Goal: Information Seeking & Learning: Learn about a topic

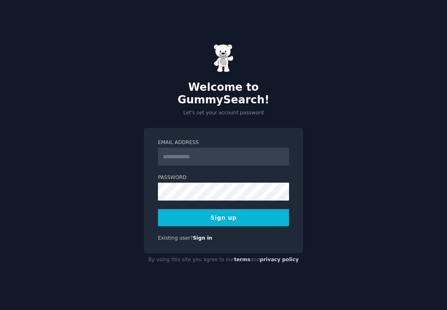
click at [228, 153] on input "Email Address" at bounding box center [223, 157] width 131 height 18
type input "**********"
click at [181, 212] on button "Sign up" at bounding box center [223, 217] width 131 height 17
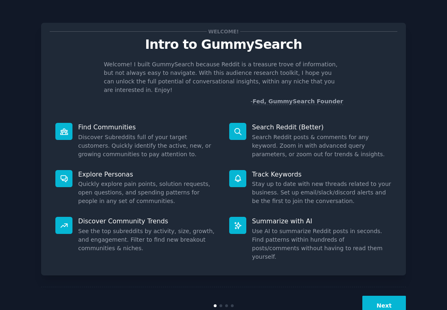
click at [384, 296] on button "Next" at bounding box center [385, 306] width 44 height 20
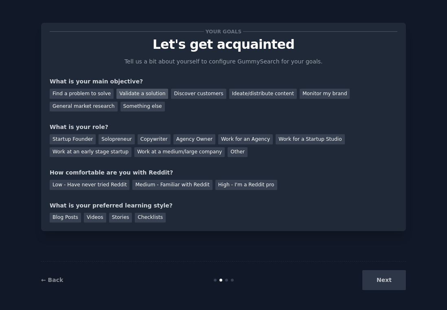
click at [134, 94] on div "Validate a solution" at bounding box center [143, 94] width 52 height 10
click at [185, 90] on div "Discover customers" at bounding box center [198, 94] width 55 height 10
click at [75, 140] on div "Startup Founder" at bounding box center [73, 139] width 46 height 10
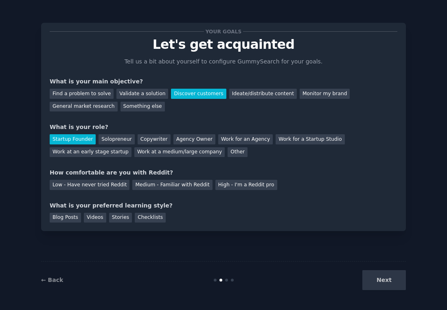
click at [175, 178] on div "Low - Have never tried Reddit Medium - Familiar with Reddit High - I'm a Reddit…" at bounding box center [224, 183] width 348 height 13
click at [182, 191] on div "Your goals Let's get acquainted Tell us a bit about yourself to configure Gummy…" at bounding box center [224, 127] width 348 height 192
click at [179, 183] on div "Medium - Familiar with Reddit" at bounding box center [172, 185] width 80 height 10
click at [91, 215] on div "Videos" at bounding box center [95, 218] width 22 height 10
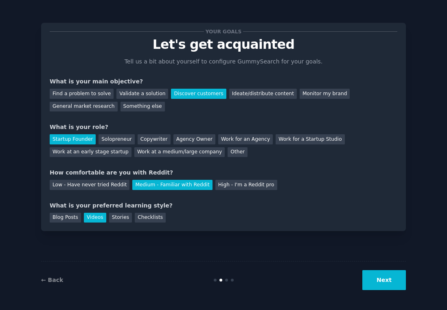
click at [396, 280] on button "Next" at bounding box center [385, 281] width 44 height 20
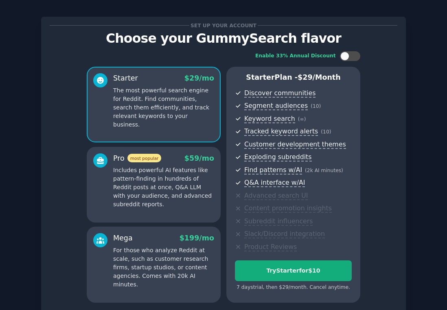
scroll to position [76, 0]
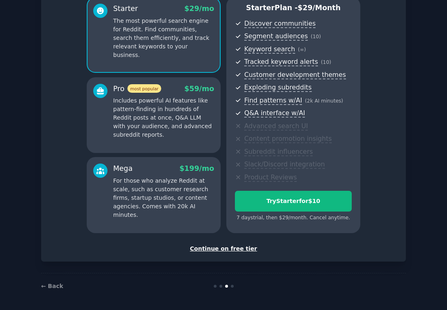
click at [237, 249] on div "Continue on free tier" at bounding box center [224, 249] width 348 height 9
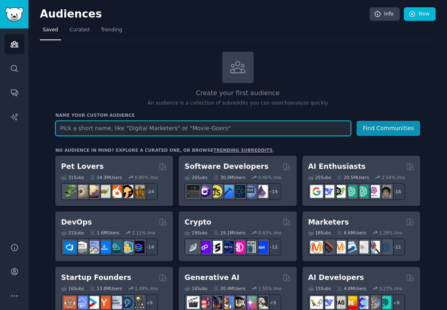
paste input "shoppingaddiction"
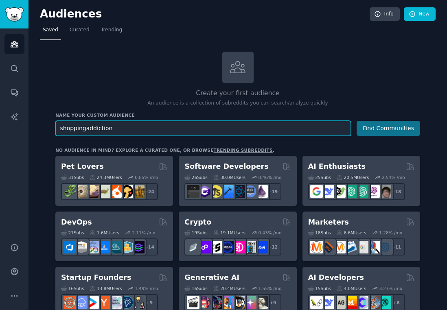
type input "shoppingaddiction"
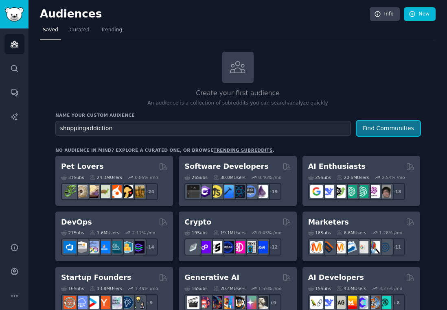
click at [383, 130] on button "Find Communities" at bounding box center [389, 128] width 64 height 15
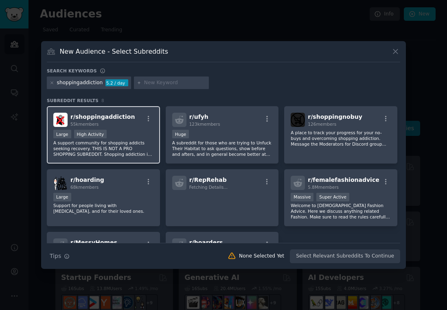
click at [124, 132] on div ">= 80th percentile for submissions / day Large High Activity" at bounding box center [103, 135] width 100 height 10
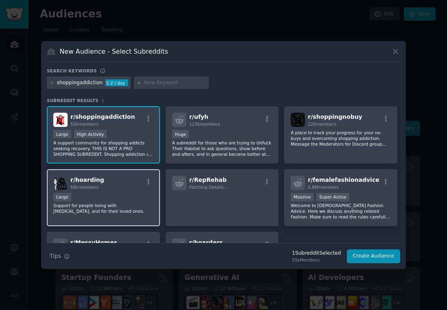
click at [119, 200] on div "Large" at bounding box center [103, 198] width 100 height 10
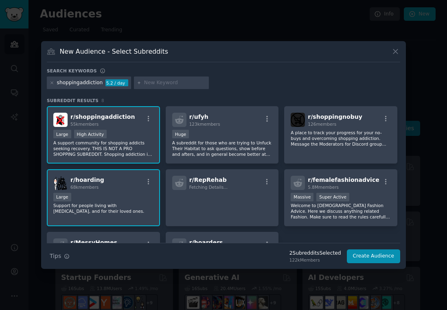
click at [128, 196] on div "Large" at bounding box center [103, 198] width 100 height 10
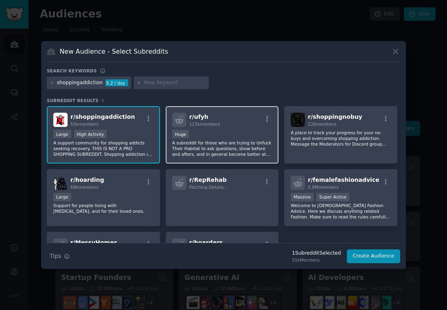
click at [262, 128] on div "r/ ufyh 123k members Huge A subreddit for those who are trying to Unfuck Their …" at bounding box center [222, 134] width 113 height 57
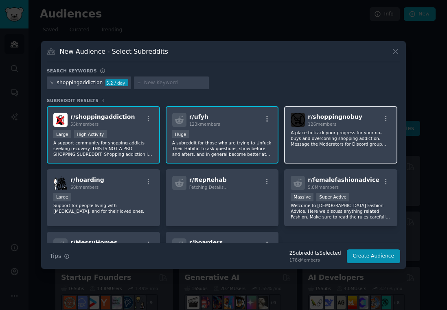
click at [307, 151] on div "r/ shoppingnobuy 126 members A place to track your progress for your no-buys an…" at bounding box center [340, 134] width 113 height 57
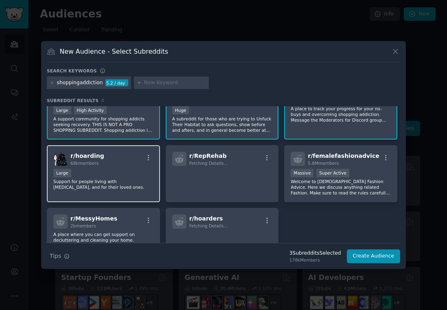
scroll to position [65, 0]
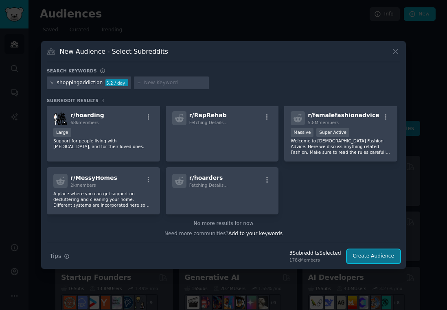
click at [367, 257] on button "Create Audience" at bounding box center [374, 257] width 54 height 14
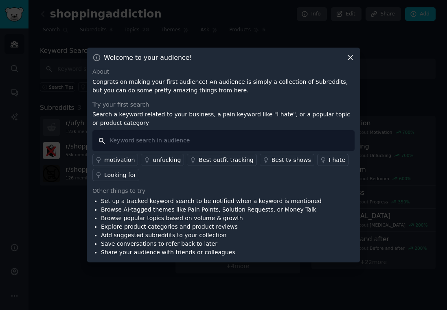
click at [191, 141] on input "text" at bounding box center [223, 140] width 262 height 21
type input "mindful"
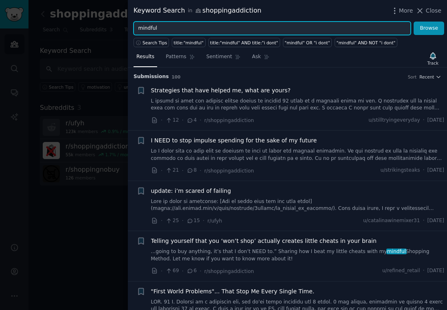
drag, startPoint x: 171, startPoint y: 26, endPoint x: 122, endPoint y: 26, distance: 48.9
click at [123, 26] on div "Keyword Search in shoppingaddiction More Close mindful Browse Search Tips title…" at bounding box center [223, 155] width 447 height 310
type input "journal"
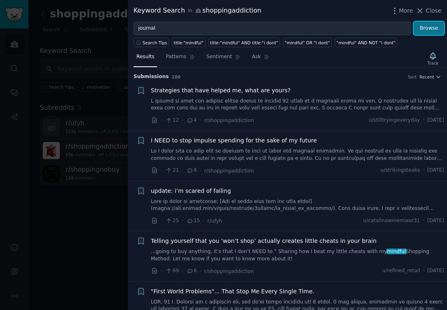
click at [431, 28] on button "Browse" at bounding box center [429, 29] width 31 height 14
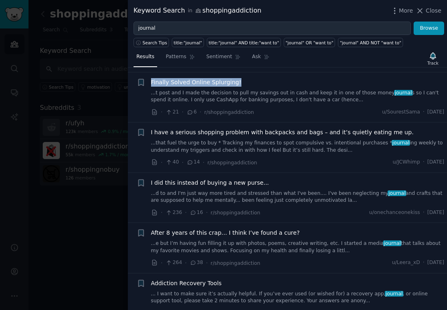
scroll to position [101, 0]
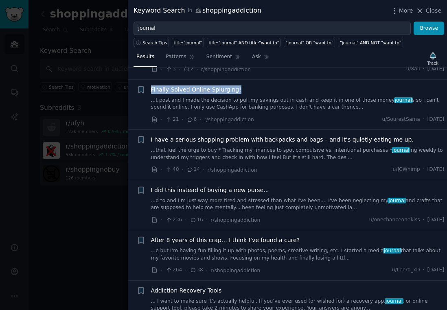
click at [223, 105] on link "...t post and I made the decision to pull my savings out in cash and keep it in…" at bounding box center [298, 104] width 294 height 14
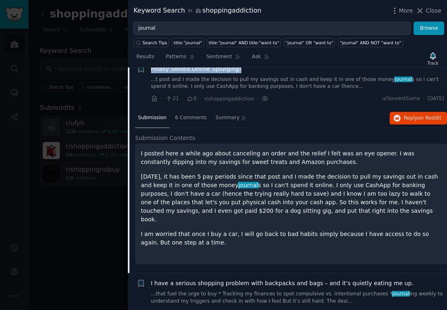
scroll to position [119, 0]
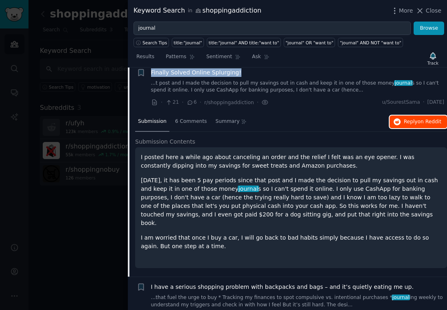
click at [398, 123] on icon "button" at bounding box center [397, 122] width 7 height 7
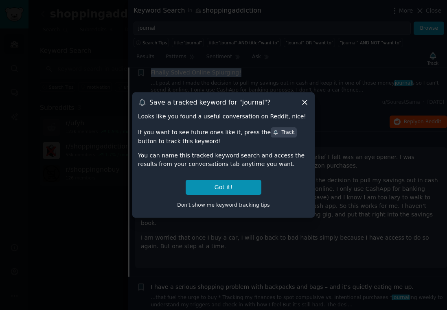
click at [303, 103] on icon at bounding box center [305, 102] width 9 height 9
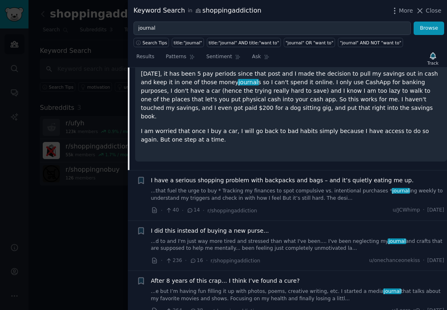
scroll to position [233, 0]
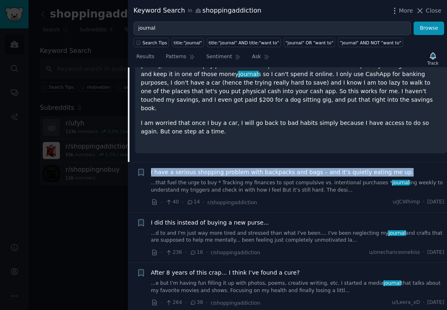
click at [317, 168] on span "I have a serious shopping problem with backpacks and bags – and it’s quietly ea…" at bounding box center [282, 172] width 263 height 9
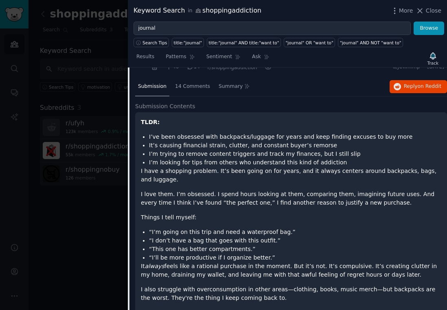
scroll to position [205, 0]
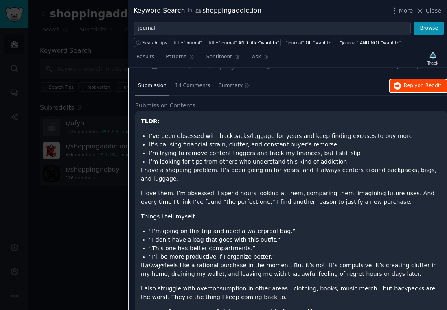
click at [423, 81] on button "Reply on Reddit" at bounding box center [418, 85] width 57 height 13
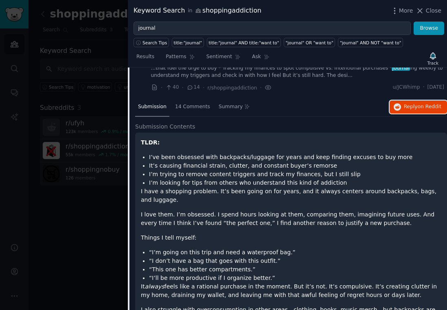
scroll to position [180, 0]
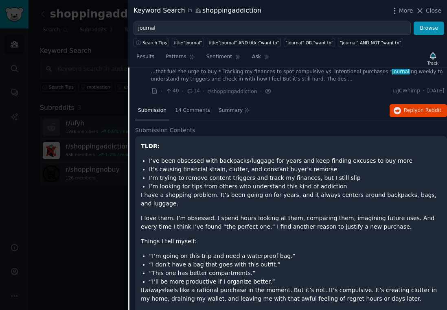
click at [290, 122] on div "Submission 14 Comments Summary Reply on Reddit Submission Contents TLDR: I’ve b…" at bounding box center [291, 281] width 312 height 360
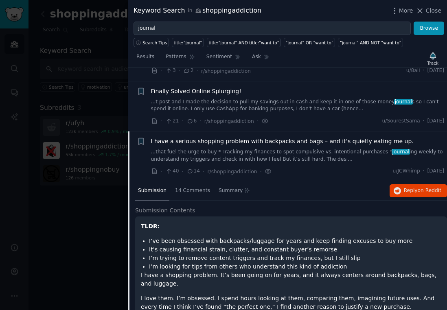
scroll to position [99, 0]
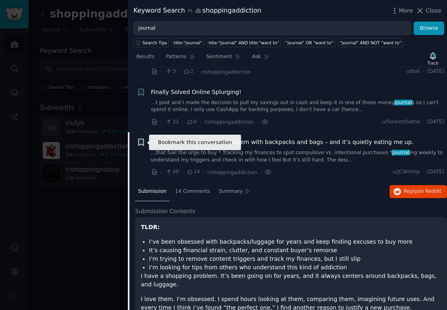
click at [143, 142] on icon "button" at bounding box center [141, 142] width 5 height 7
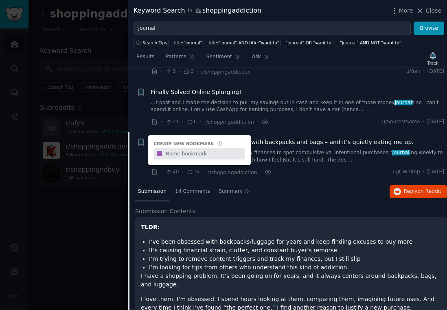
click at [280, 180] on li "Bookmark this conversation + Create new bookmark #9b59b6 I have a serious shopp…" at bounding box center [287, 157] width 319 height 50
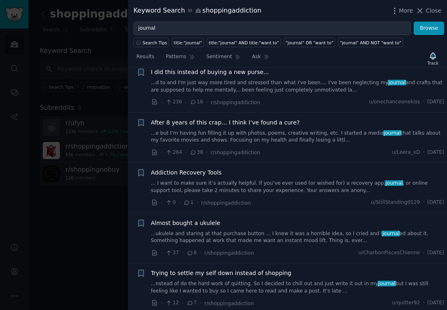
scroll to position [626, 0]
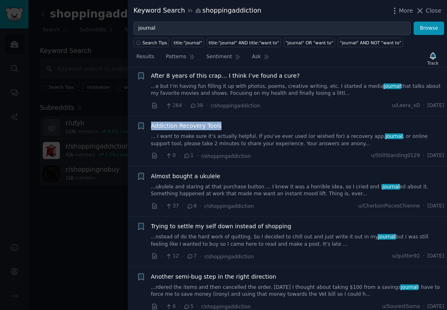
click at [244, 122] on div "Addiction Recovery Tools" at bounding box center [298, 126] width 294 height 9
click at [212, 122] on span "Addiction Recovery Tools" at bounding box center [186, 126] width 71 height 9
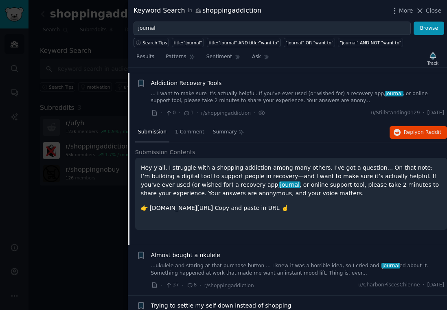
scroll to position [315, 0]
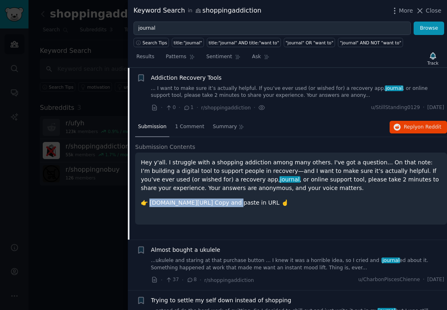
drag, startPoint x: 233, startPoint y: 203, endPoint x: 148, endPoint y: 203, distance: 84.8
click at [148, 203] on p "👉 forms.gle/ycrMYJPfEWogn29E7 Copy and paste in URL ☝️" at bounding box center [291, 203] width 301 height 9
copy p "orms.gle/ycrMYJPfEWogn29E7 C"
click at [404, 127] on span "Reply on Reddit" at bounding box center [422, 127] width 37 height 7
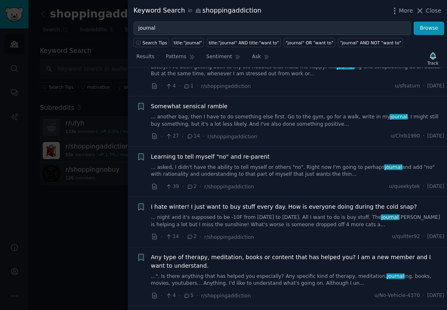
scroll to position [1018, 0]
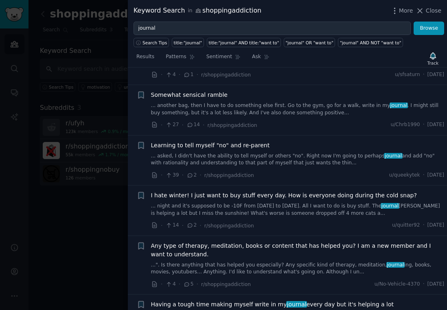
click at [264, 268] on link "...". Is there anything that has helped you especially? Any specific kind of th…" at bounding box center [298, 269] width 294 height 14
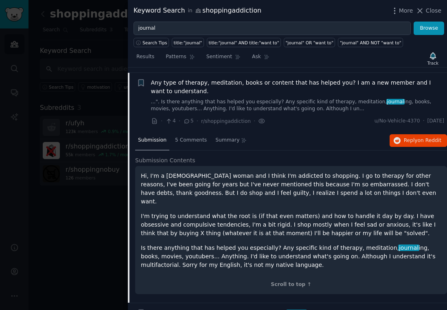
scroll to position [1071, 0]
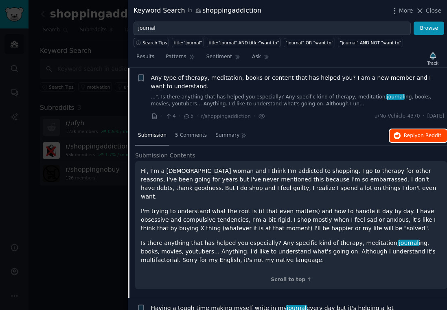
click at [406, 132] on span "Reply on Reddit" at bounding box center [422, 135] width 37 height 7
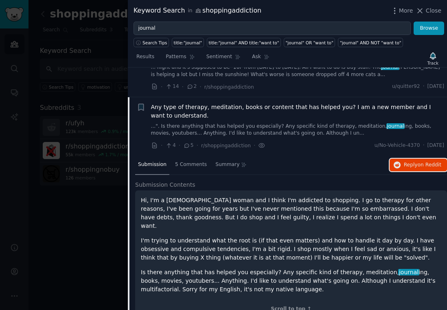
scroll to position [1030, 0]
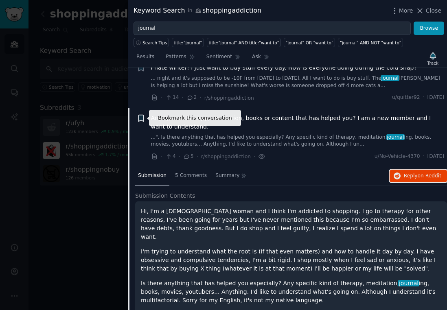
click at [140, 120] on icon "button" at bounding box center [141, 118] width 5 height 7
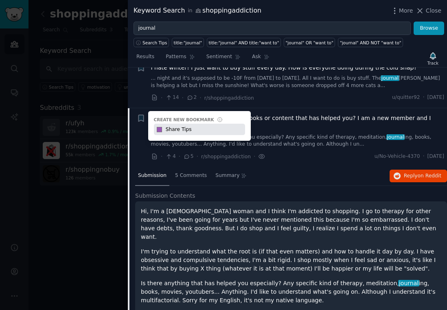
type input "Share Tips"
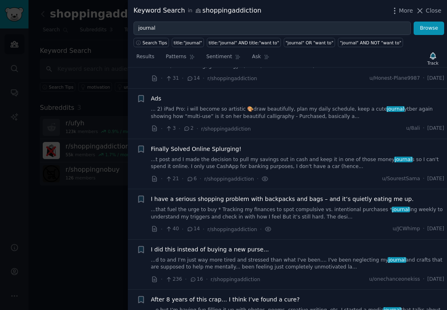
scroll to position [46, 0]
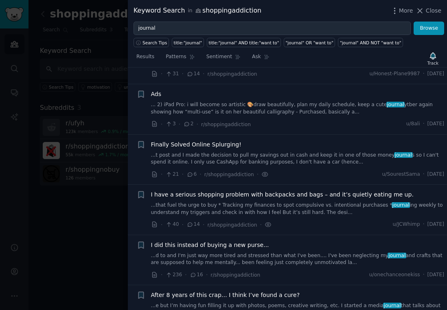
click at [242, 195] on span "I have a serious shopping problem with backpacks and bags – and it’s quietly ea…" at bounding box center [282, 195] width 263 height 9
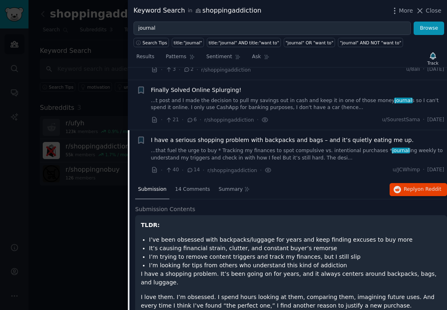
scroll to position [168, 0]
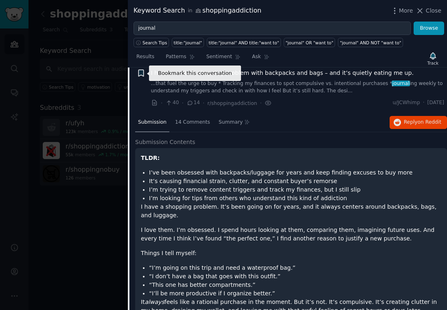
click at [139, 75] on icon "button" at bounding box center [141, 73] width 5 height 7
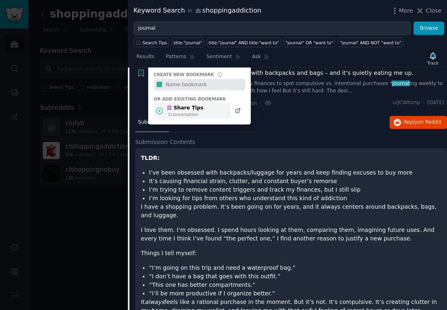
click at [189, 111] on div "Share Tips" at bounding box center [185, 108] width 37 height 7
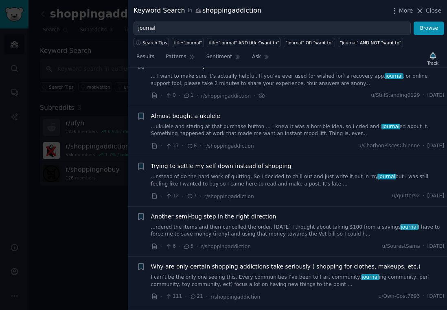
scroll to position [688, 0]
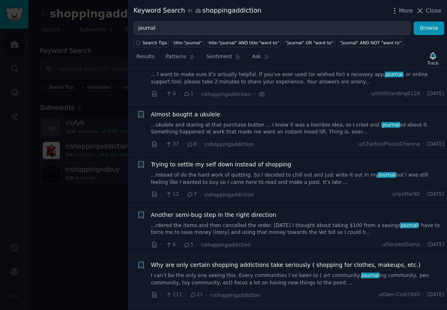
click at [289, 161] on div "Trying to settle my self down instead of shopping" at bounding box center [298, 165] width 294 height 9
click at [283, 161] on div "Trying to settle my self down instead of shopping" at bounding box center [298, 165] width 294 height 9
click at [270, 161] on span "Trying to settle my self down instead of shopping" at bounding box center [221, 165] width 141 height 9
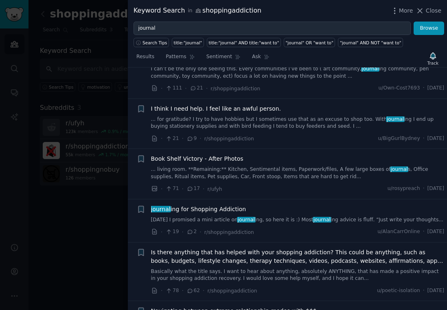
scroll to position [770, 0]
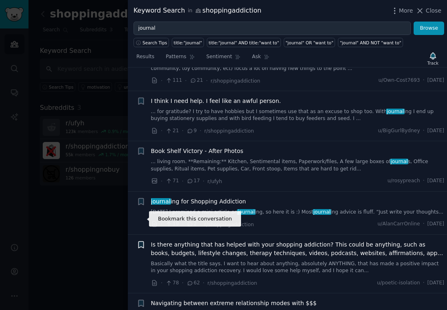
click at [141, 242] on icon "button" at bounding box center [141, 245] width 5 height 7
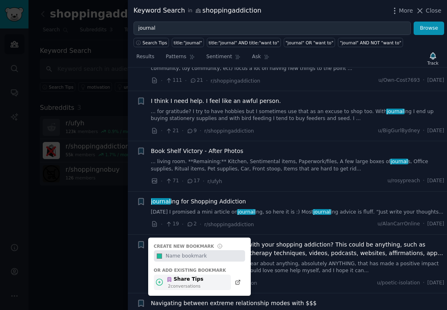
click at [169, 278] on icon at bounding box center [169, 280] width 3 height 4
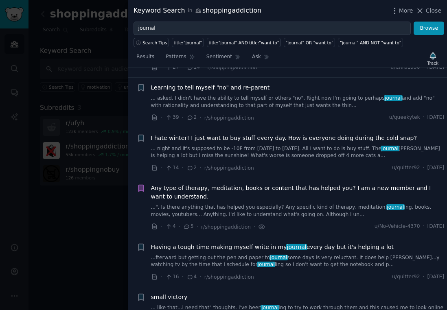
scroll to position [1188, 0]
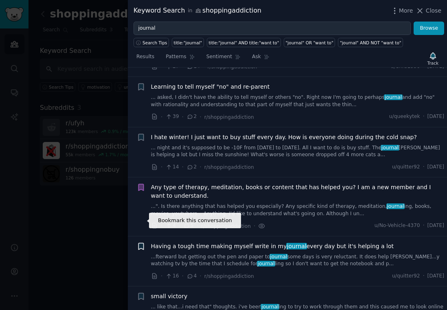
click at [139, 243] on icon "button" at bounding box center [141, 246] width 5 height 7
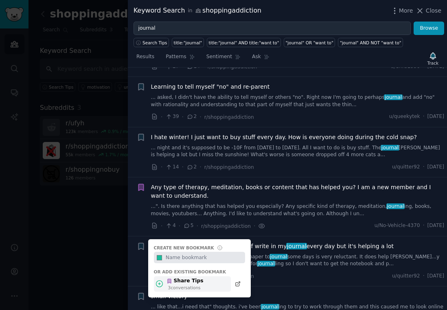
click at [172, 278] on div "Share Tips" at bounding box center [185, 281] width 37 height 7
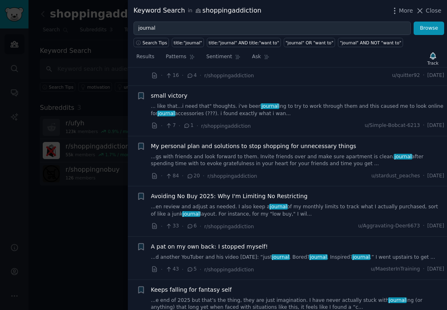
scroll to position [1389, 0]
